Goal: Task Accomplishment & Management: Use online tool/utility

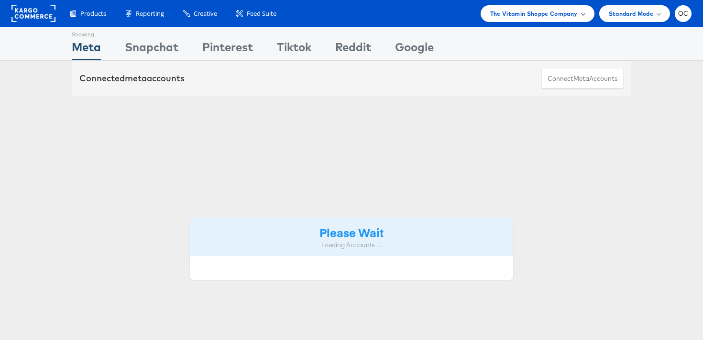
click at [572, 15] on span "The Vitamin Shoppe Company" at bounding box center [533, 14] width 87 height 10
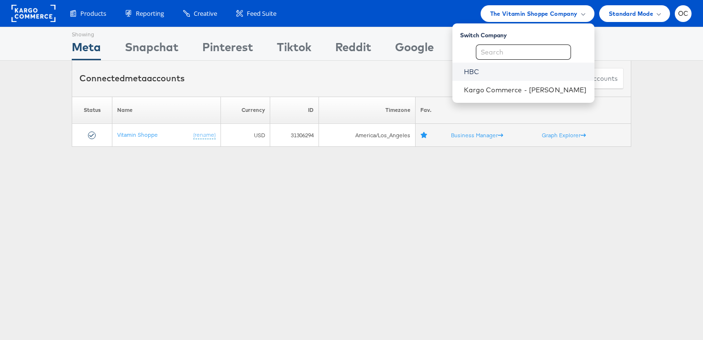
click at [495, 69] on link "HBC" at bounding box center [525, 72] width 123 height 10
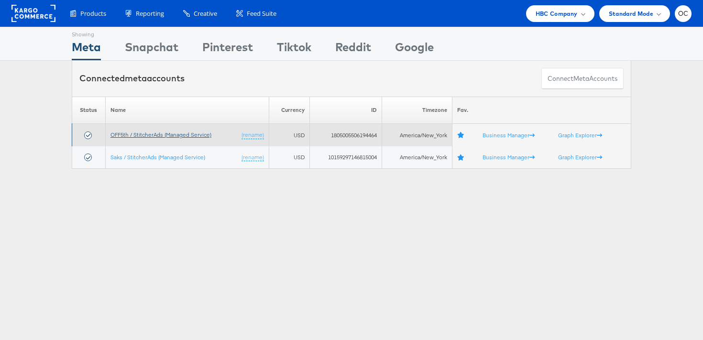
click at [185, 137] on link "OFF5th / StitcherAds (Managed Service)" at bounding box center [160, 134] width 101 height 7
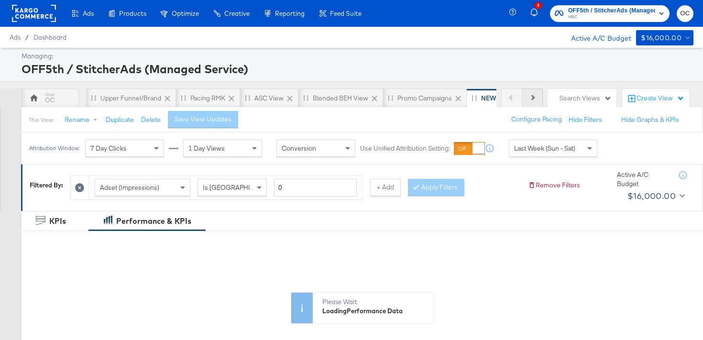
click at [531, 99] on icon at bounding box center [531, 97] width 5 height 5
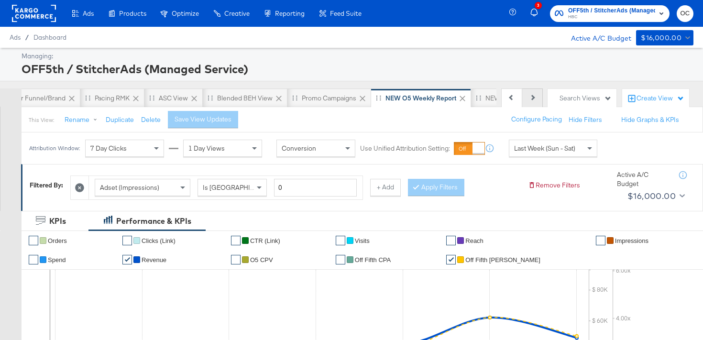
click at [528, 100] on button "Next" at bounding box center [532, 97] width 21 height 19
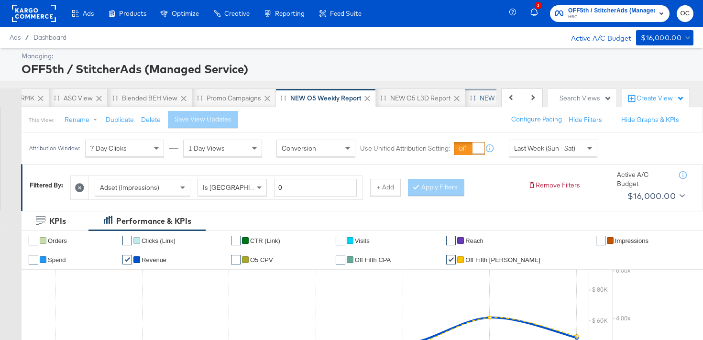
scroll to position [0, 191]
click at [434, 103] on div "NEW O5 L3D Report" at bounding box center [419, 97] width 89 height 19
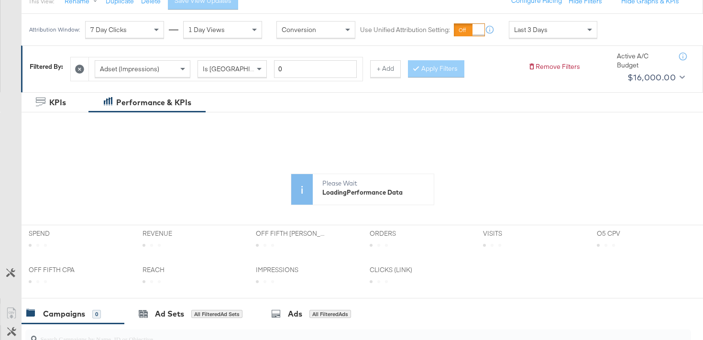
scroll to position [137, 0]
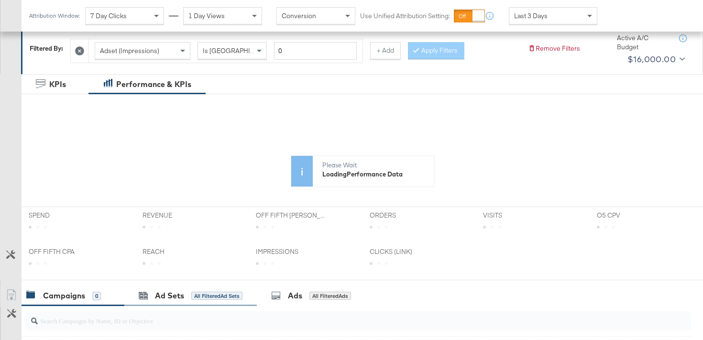
click at [156, 290] on div "KPIs Performance & KPIs Customize KPIs ✔ Orders ✔ Clicks (Link) ✔ Visits ✔ Reac…" at bounding box center [351, 309] width 703 height 470
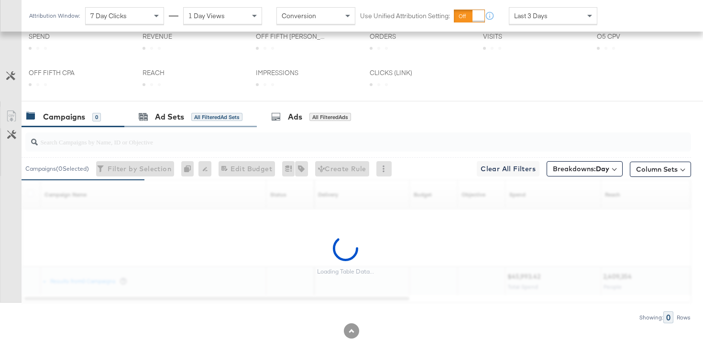
scroll to position [411, 0]
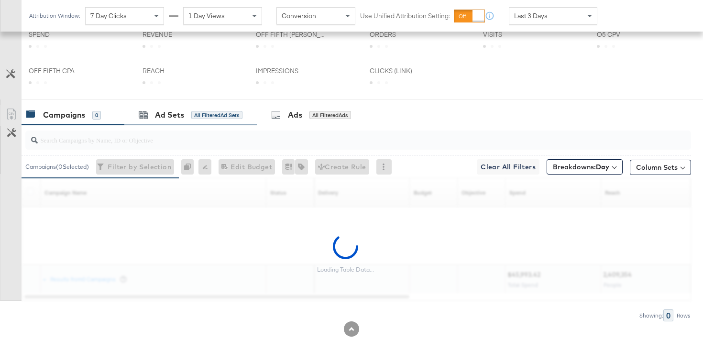
click at [225, 109] on div "Ad Sets All Filtered Ad Sets" at bounding box center [190, 115] width 132 height 21
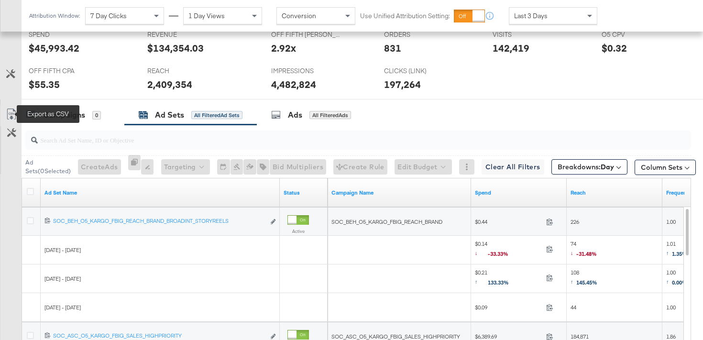
click at [7, 118] on icon at bounding box center [11, 114] width 11 height 11
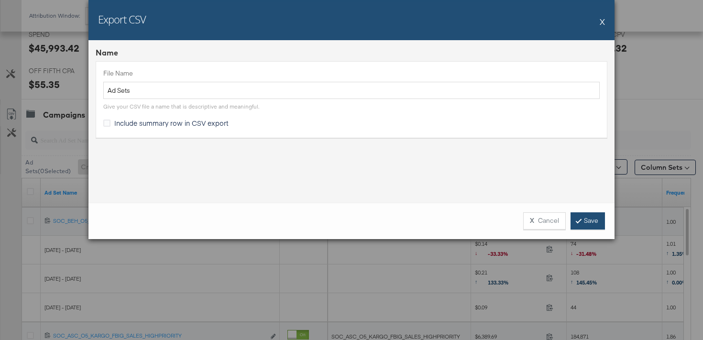
click at [597, 224] on link "Save" at bounding box center [587, 220] width 34 height 17
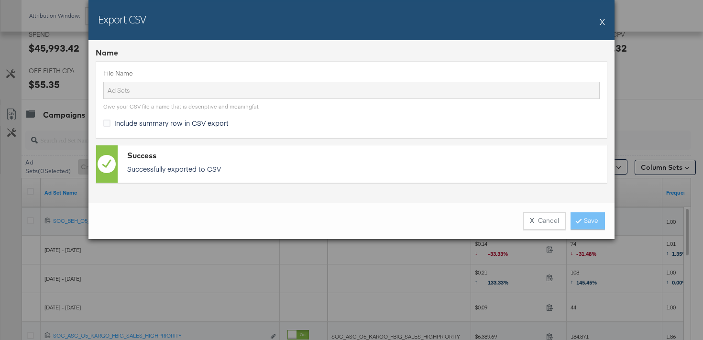
click at [600, 26] on button "X" at bounding box center [601, 21] width 5 height 19
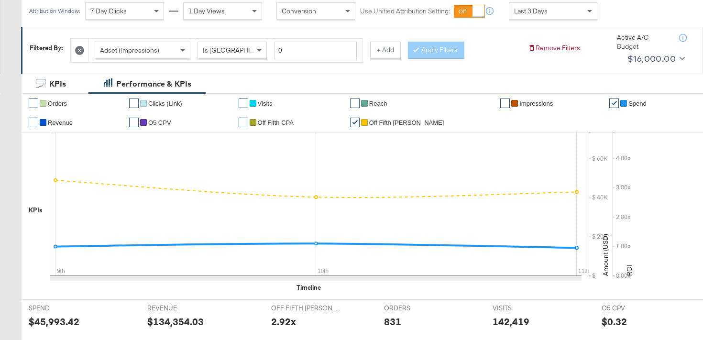
scroll to position [0, 0]
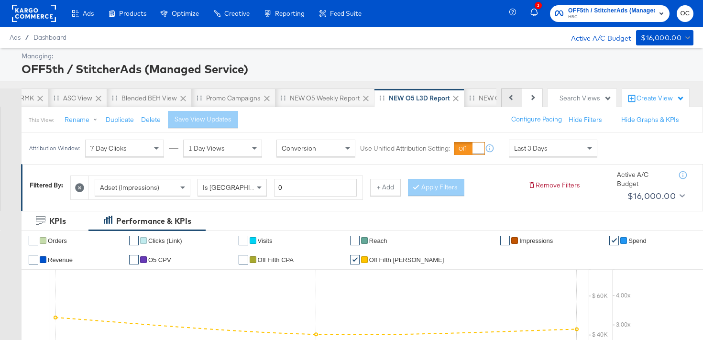
click at [511, 99] on icon at bounding box center [511, 97] width 5 height 5
click at [505, 105] on button "Previous" at bounding box center [511, 97] width 21 height 19
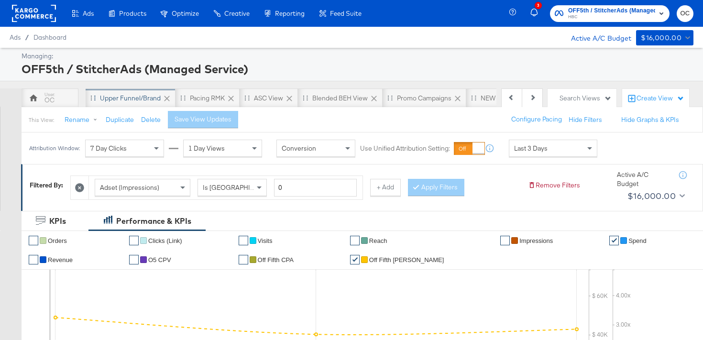
scroll to position [0, 0]
click at [138, 103] on div "Upper Funnel/Brand" at bounding box center [131, 97] width 90 height 19
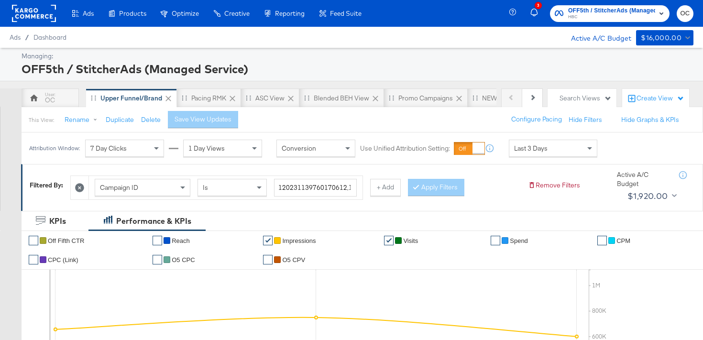
click at [556, 152] on div "Last 3 Days" at bounding box center [552, 148] width 87 height 16
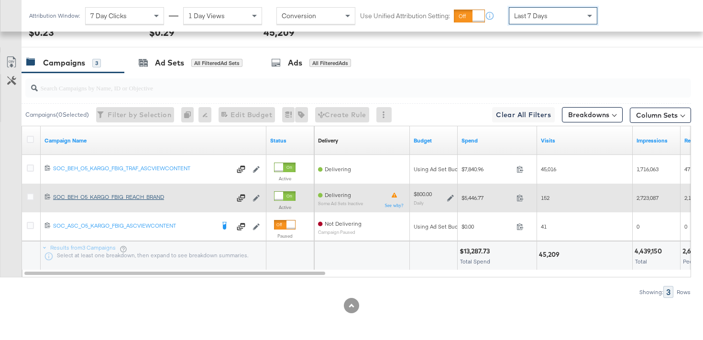
scroll to position [463, 0]
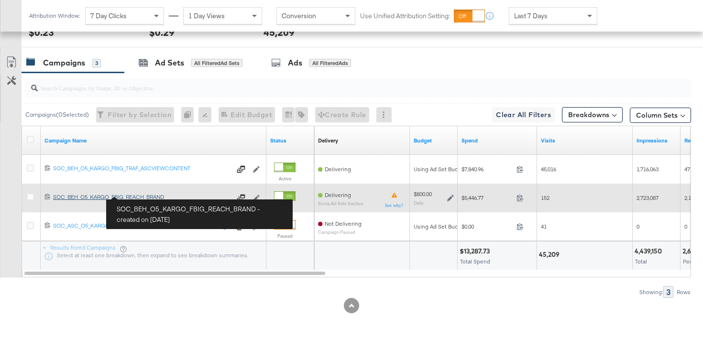
click at [155, 201] on link "SOC_BEH_O5_KARGO_FBIG_REACH_BRAND SOC_BEH_O5_KARGO_FBIG_REACH_BRAND" at bounding box center [142, 198] width 178 height 10
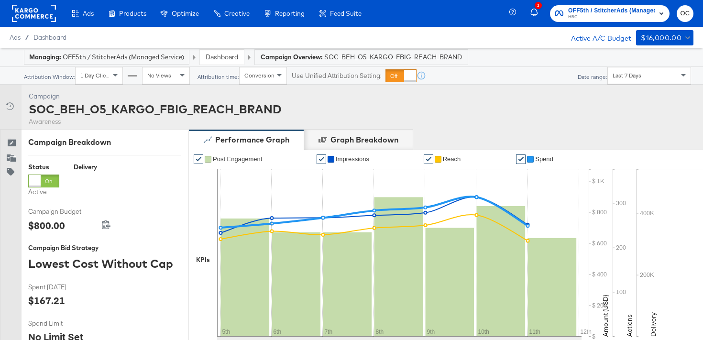
click at [241, 56] on div "Dashboard" at bounding box center [222, 57] width 44 height 15
click at [230, 60] on link "Dashboard" at bounding box center [222, 57] width 33 height 9
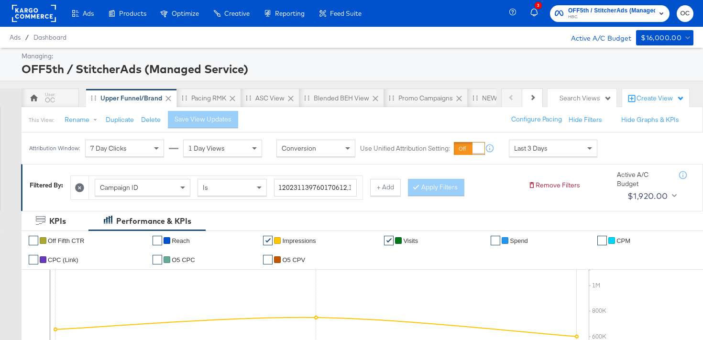
click at [56, 109] on div "This View: Rename Duplicate Delete Save View Updates Configure Pacing Hide Filt…" at bounding box center [362, 120] width 682 height 26
click at [57, 101] on div "OC" at bounding box center [50, 97] width 57 height 19
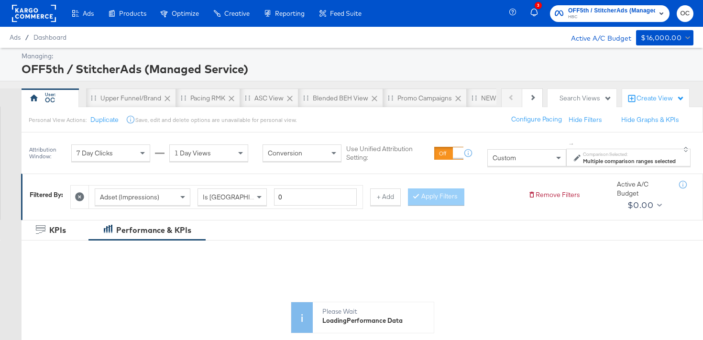
click at [511, 160] on span "Custom" at bounding box center [503, 157] width 23 height 9
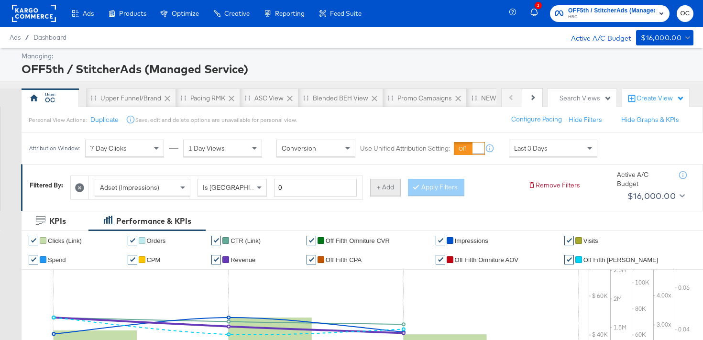
click at [379, 194] on button "+ Add" at bounding box center [385, 187] width 31 height 17
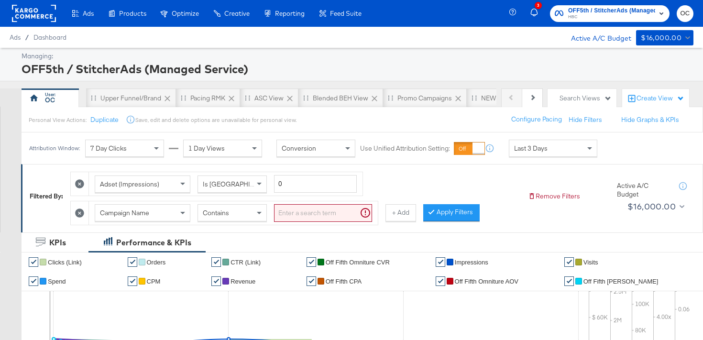
click at [251, 216] on div "Contains" at bounding box center [232, 213] width 68 height 16
click at [291, 217] on input "search" at bounding box center [323, 213] width 98 height 18
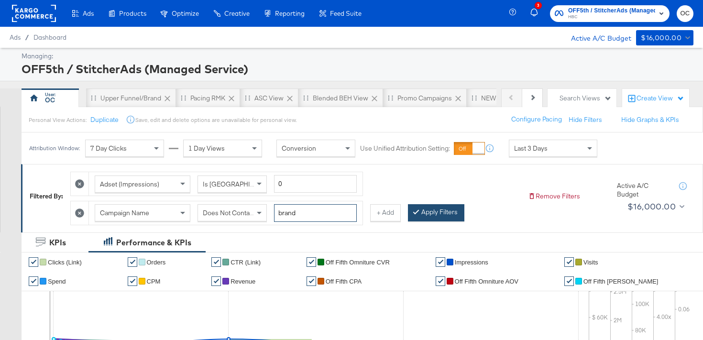
type input "brand"
click at [449, 214] on button "Apply Filters" at bounding box center [436, 212] width 56 height 17
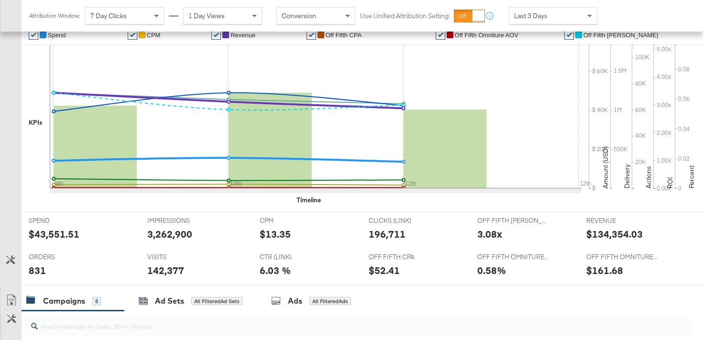
scroll to position [134, 0]
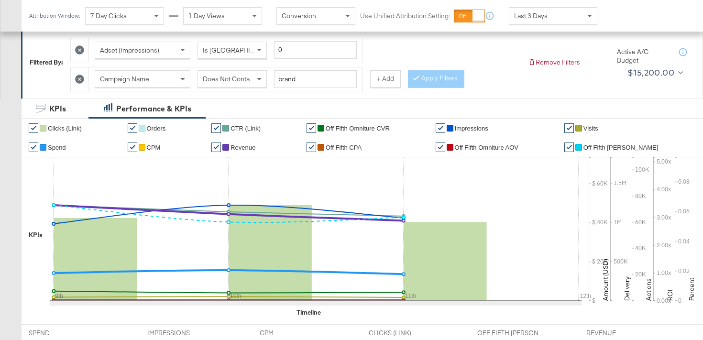
click at [542, 22] on div "Last 3 Days" at bounding box center [552, 16] width 87 height 16
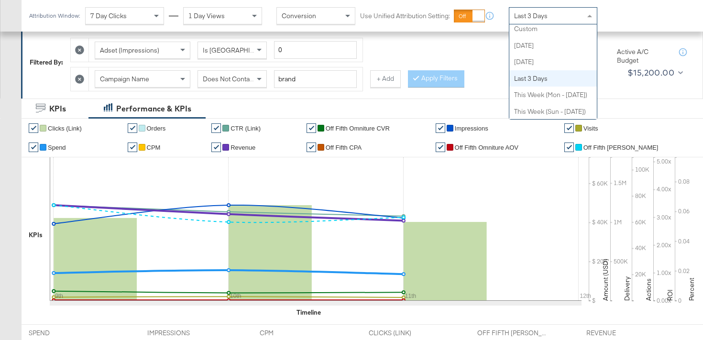
scroll to position [0, 0]
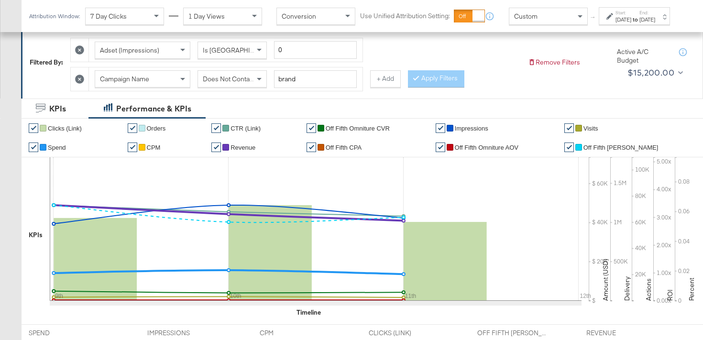
click at [615, 23] on div "[DATE]" at bounding box center [623, 20] width 16 height 8
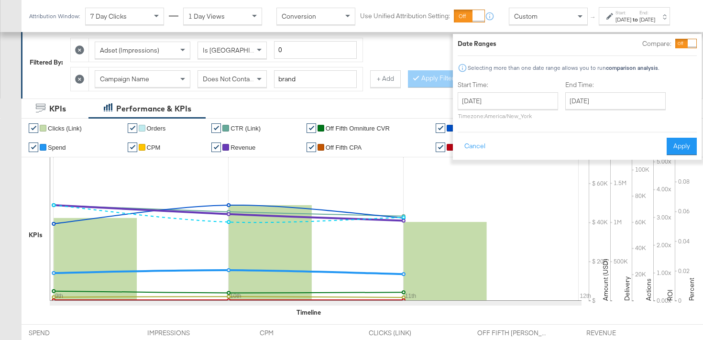
click at [664, 49] on div "Date Ranges Compare: Selecting more than one date range allows you to run compa…" at bounding box center [576, 97] width 239 height 116
click at [675, 47] on div at bounding box center [686, 44] width 22 height 10
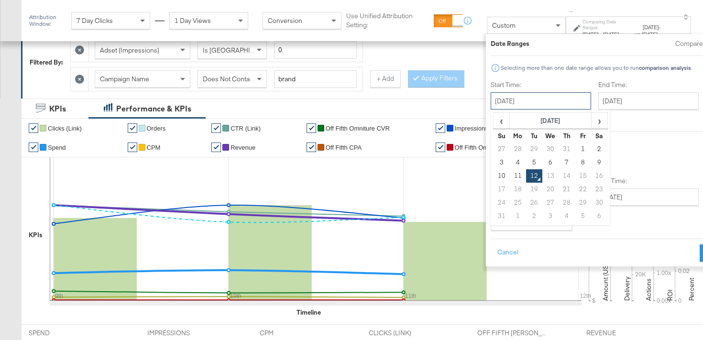
click at [510, 108] on input "[DATE]" at bounding box center [540, 100] width 100 height 17
click at [493, 149] on td "27" at bounding box center [501, 148] width 16 height 13
type input "[DATE]"
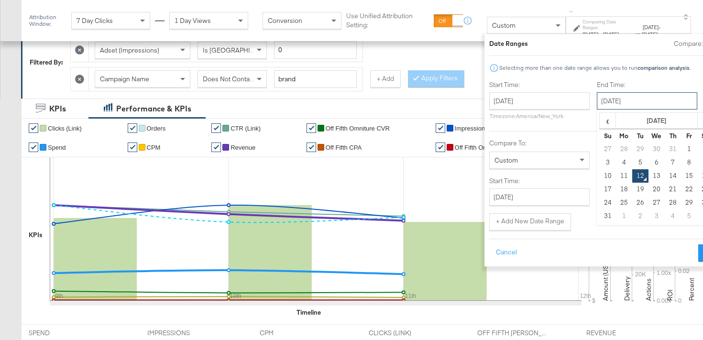
click at [597, 104] on input "[DATE]" at bounding box center [647, 100] width 100 height 17
click at [697, 144] on td "2" at bounding box center [705, 148] width 16 height 13
type input "[DATE]"
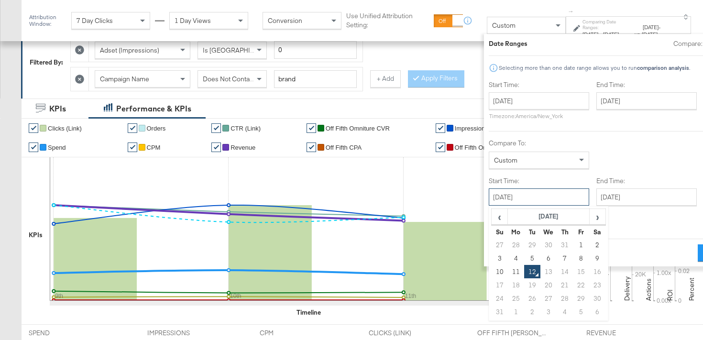
click at [507, 194] on input "[DATE]" at bounding box center [539, 196] width 100 height 17
click at [491, 256] on td "3" at bounding box center [499, 257] width 16 height 13
type input "[DATE]"
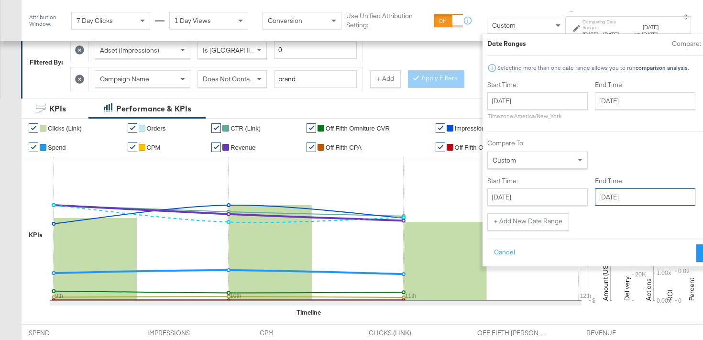
click at [595, 194] on input "[DATE]" at bounding box center [645, 196] width 100 height 17
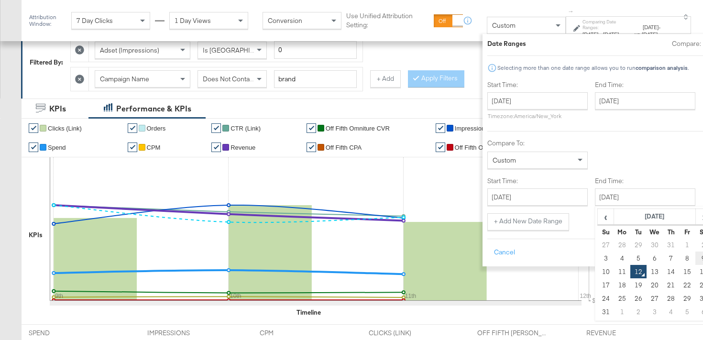
click at [695, 257] on td "9" at bounding box center [703, 257] width 16 height 13
type input "[DATE]"
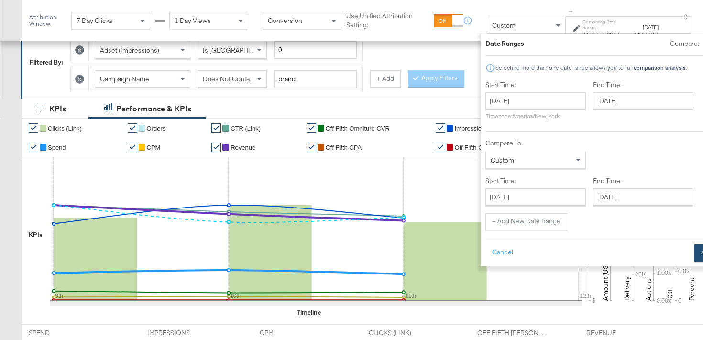
click at [694, 252] on button "Apply" at bounding box center [709, 252] width 30 height 17
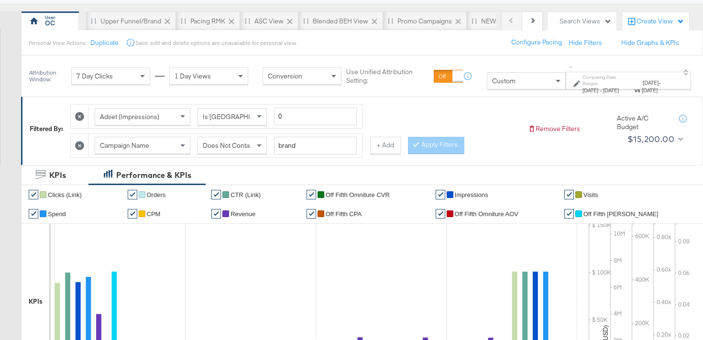
scroll to position [75, 0]
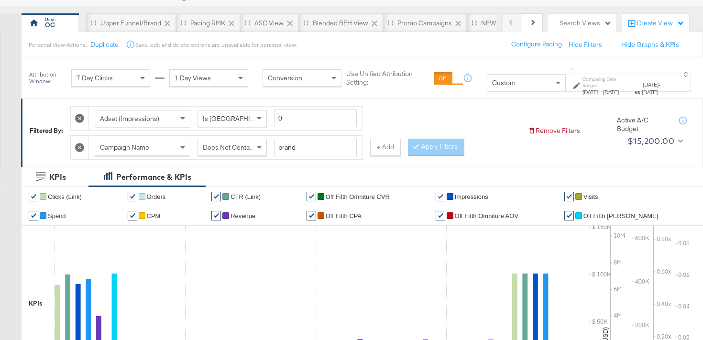
click at [82, 152] on icon at bounding box center [79, 147] width 9 height 9
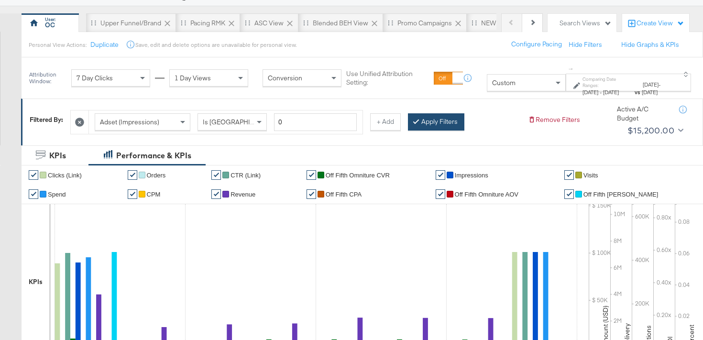
click at [430, 124] on button "Apply Filters" at bounding box center [436, 121] width 56 height 17
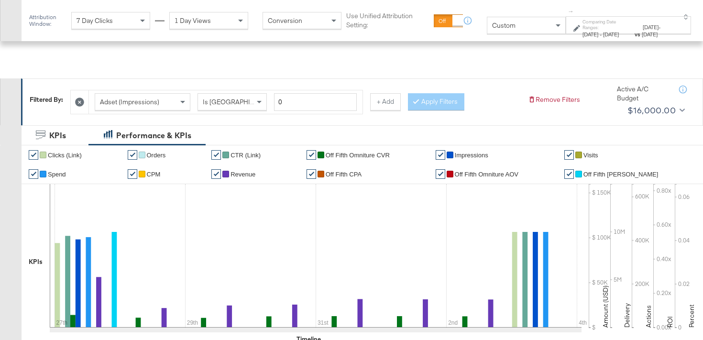
scroll to position [0, 0]
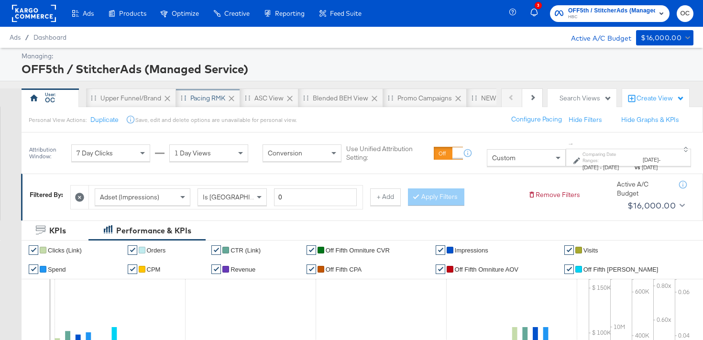
click at [214, 101] on div "Pacing RMK" at bounding box center [207, 98] width 35 height 9
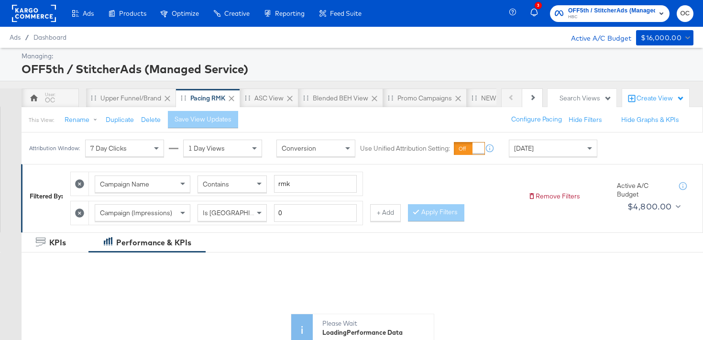
click at [520, 160] on div "Attribution Window: 7 Day Clicks 1 Day Views Conversion Use Unified Attribution…" at bounding box center [315, 148] width 587 height 32
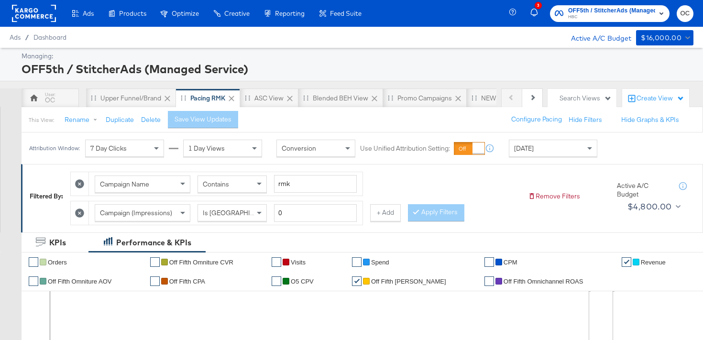
click at [527, 152] on div "[DATE]" at bounding box center [552, 148] width 87 height 16
click at [615, 156] on div "[DATE]" at bounding box center [623, 152] width 16 height 8
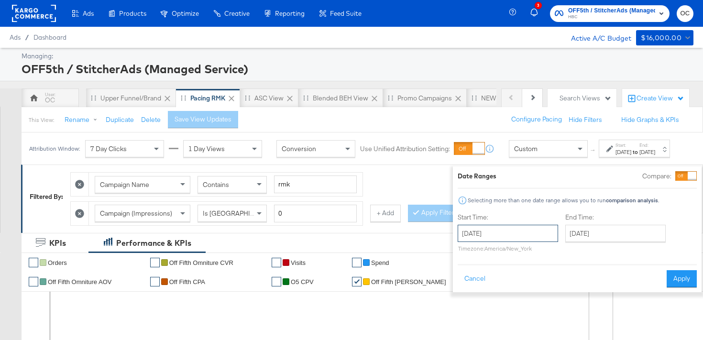
click at [508, 227] on input "[DATE]" at bounding box center [507, 233] width 100 height 17
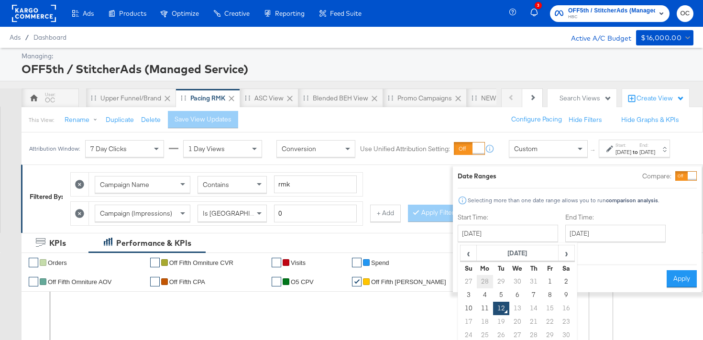
click at [477, 282] on td "28" at bounding box center [485, 281] width 16 height 13
type input "[DATE]"
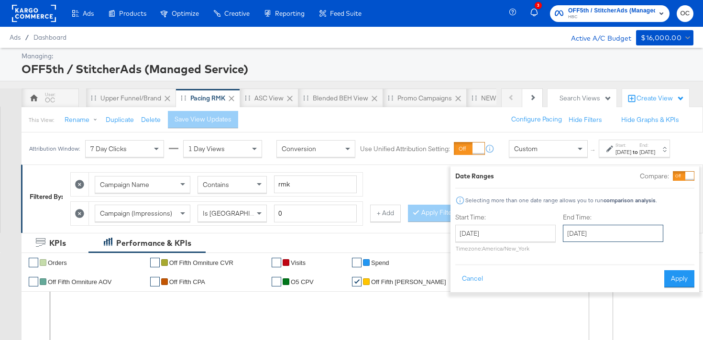
click at [568, 233] on input "[DATE]" at bounding box center [613, 233] width 100 height 17
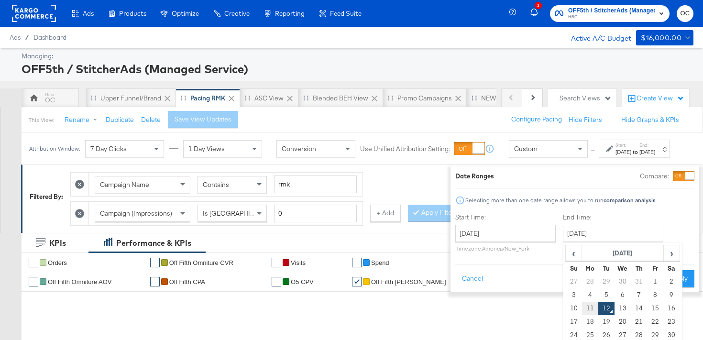
click at [582, 312] on td "11" at bounding box center [590, 308] width 16 height 13
type input "[DATE]"
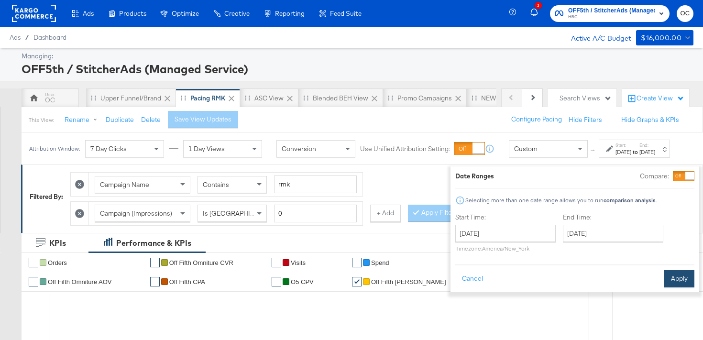
click at [670, 277] on button "Apply" at bounding box center [679, 278] width 30 height 17
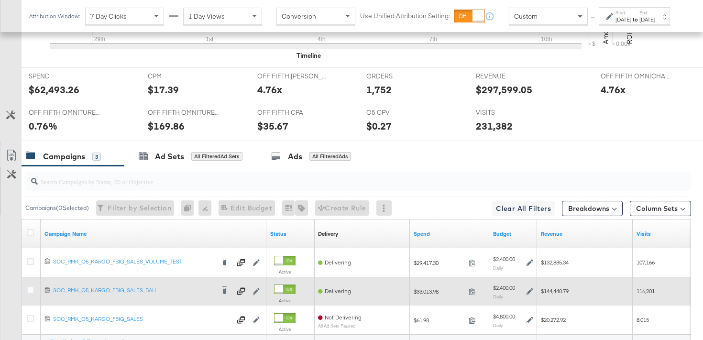
scroll to position [493, 0]
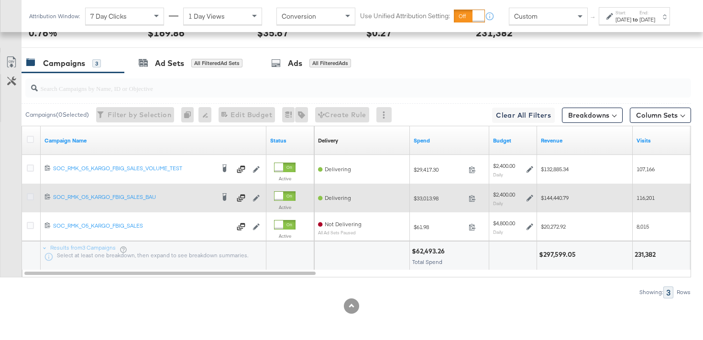
click at [30, 195] on icon at bounding box center [30, 196] width 7 height 7
click at [0, 0] on input "checkbox" at bounding box center [0, 0] width 0 height 0
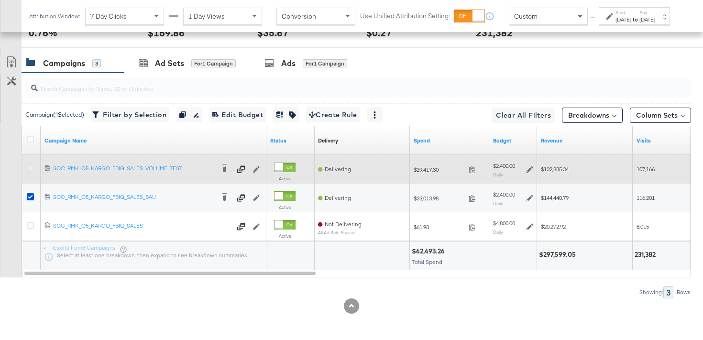
click at [32, 166] on icon at bounding box center [30, 167] width 7 height 7
click at [0, 0] on input "checkbox" at bounding box center [0, 0] width 0 height 0
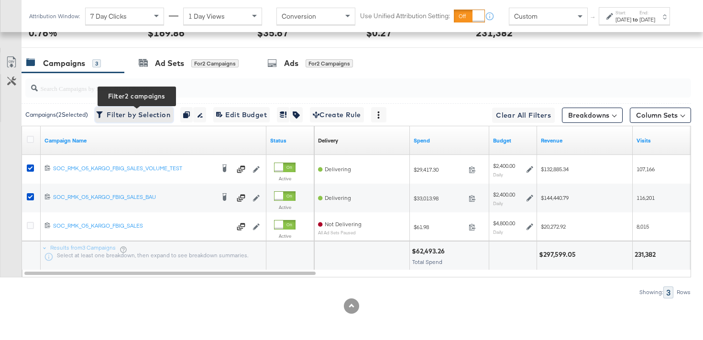
click at [141, 115] on span "Filter by Selection Filter 2 campaigns" at bounding box center [134, 115] width 72 height 12
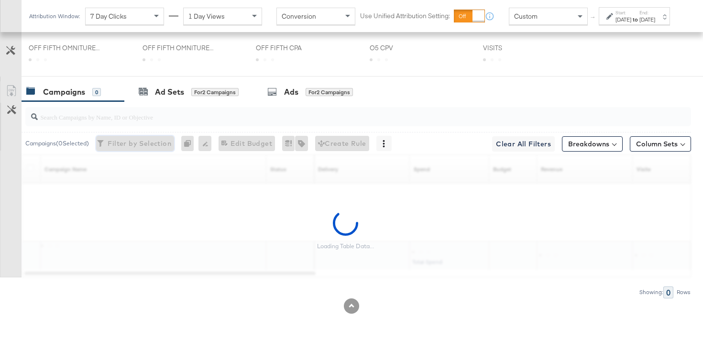
scroll to position [350, 0]
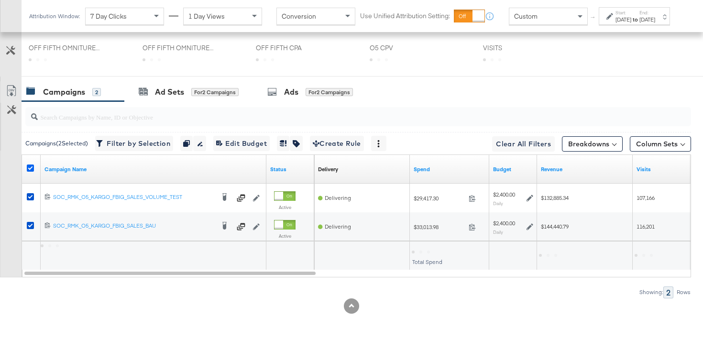
click at [32, 168] on icon at bounding box center [30, 167] width 7 height 7
click at [0, 0] on input "checkbox" at bounding box center [0, 0] width 0 height 0
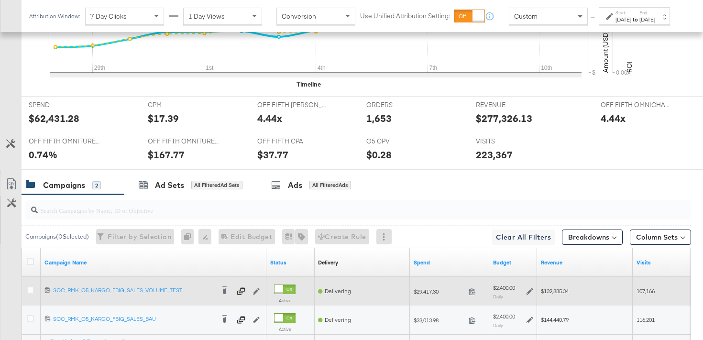
scroll to position [443, 0]
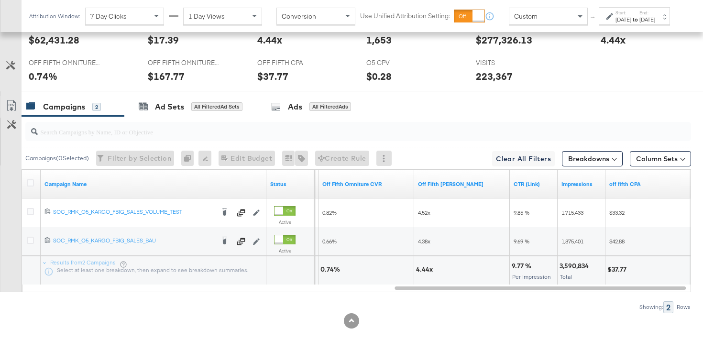
scroll to position [443, 0]
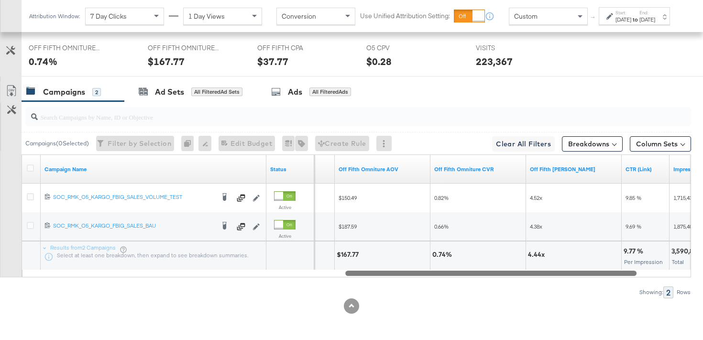
drag, startPoint x: 412, startPoint y: 274, endPoint x: 362, endPoint y: 276, distance: 49.7
click at [362, 276] on div at bounding box center [490, 273] width 291 height 8
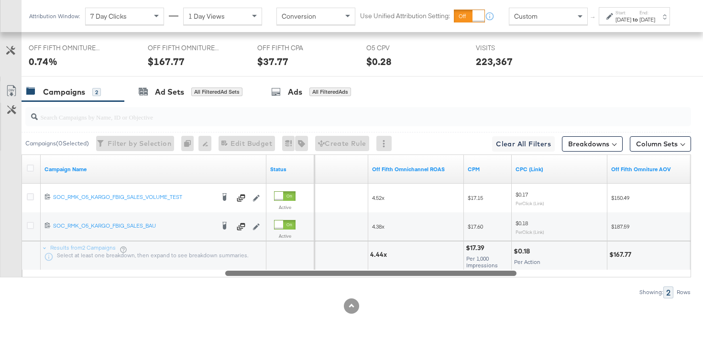
drag, startPoint x: 380, startPoint y: 272, endPoint x: 260, endPoint y: 286, distance: 120.8
click at [260, 286] on div "Campaigns ( 0 Selected) Filter by Selection Filter 0 campaigns 0 Rename 0 campa…" at bounding box center [345, 199] width 691 height 196
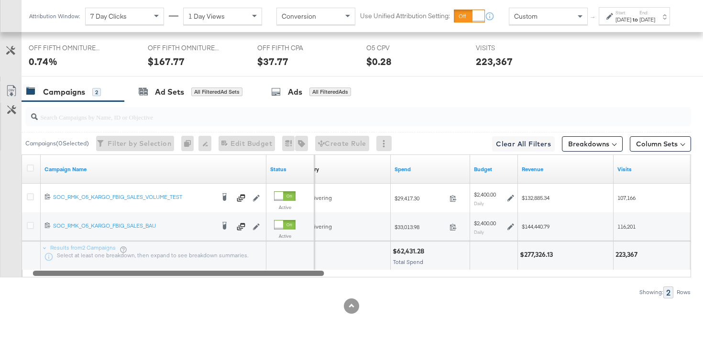
drag, startPoint x: 315, startPoint y: 271, endPoint x: 124, endPoint y: 315, distance: 196.4
click at [124, 315] on div "KPIs Performance & KPIs Customize KPIs ✔ Orders ✔ Off Fifth Omniture CVR ✔ Visi…" at bounding box center [351, 58] width 703 height 563
